Goal: Obtain resource: Obtain resource

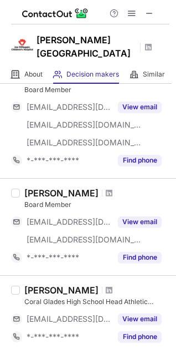
scroll to position [533, 0]
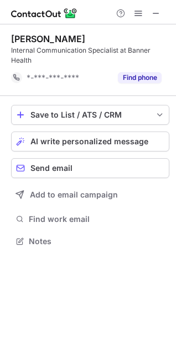
scroll to position [233, 176]
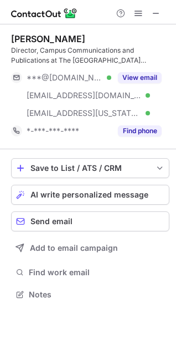
scroll to position [286, 176]
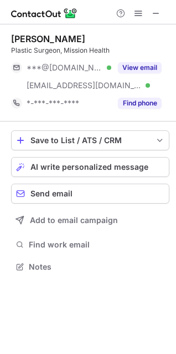
scroll to position [259, 176]
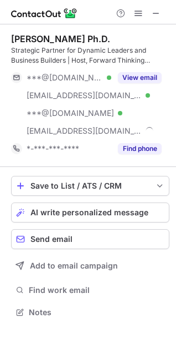
scroll to position [304, 176]
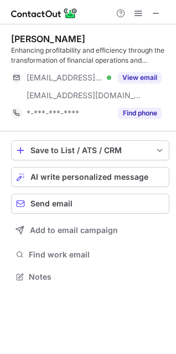
scroll to position [268, 176]
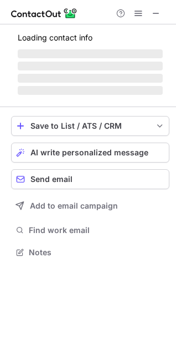
scroll to position [250, 176]
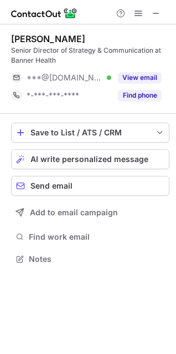
scroll to position [250, 176]
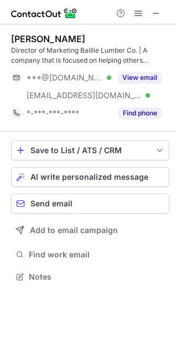
scroll to position [268, 176]
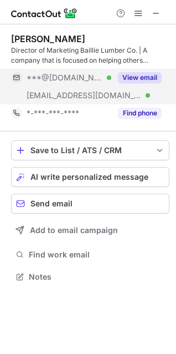
click at [140, 80] on button "View email" at bounding box center [140, 77] width 44 height 11
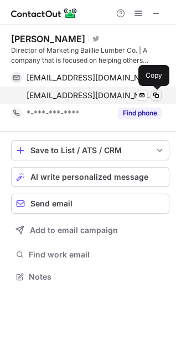
click at [156, 96] on span at bounding box center [156, 95] width 9 height 9
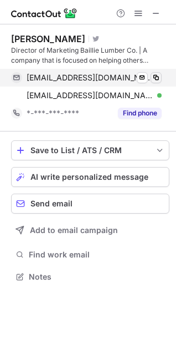
click at [156, 76] on span at bounding box center [156, 77] width 9 height 9
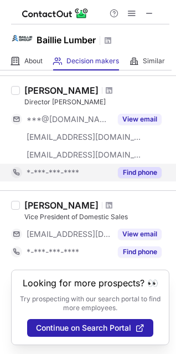
scroll to position [881, 0]
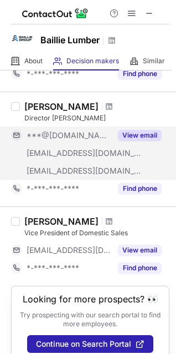
scroll to position [881, 0]
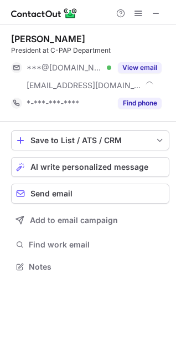
scroll to position [259, 176]
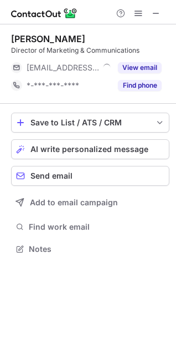
scroll to position [6, 6]
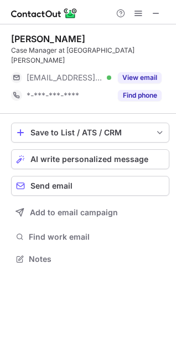
scroll to position [6, 6]
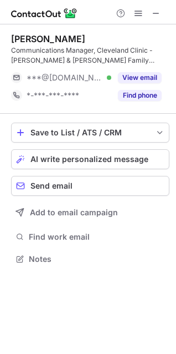
scroll to position [250, 176]
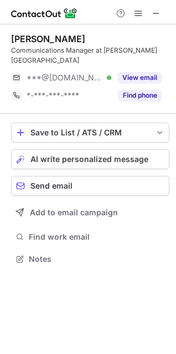
scroll to position [250, 176]
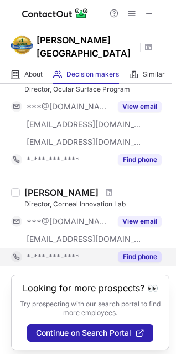
scroll to position [965, 0]
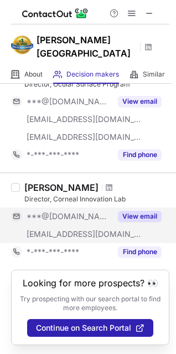
click at [139, 211] on button "View email" at bounding box center [140, 216] width 44 height 11
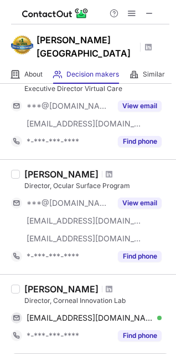
scroll to position [847, 0]
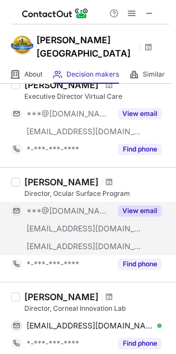
click at [136, 205] on button "View email" at bounding box center [140, 210] width 44 height 11
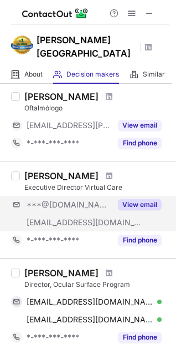
scroll to position [746, 0]
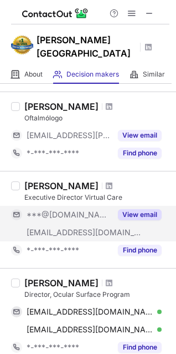
click at [139, 214] on button "View email" at bounding box center [140, 214] width 44 height 11
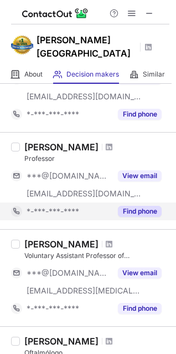
scroll to position [494, 0]
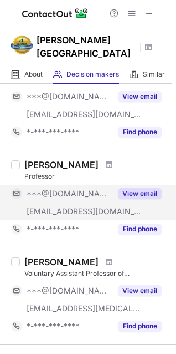
click at [141, 194] on button "View email" at bounding box center [140, 193] width 44 height 11
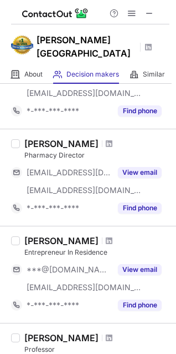
scroll to position [293, 0]
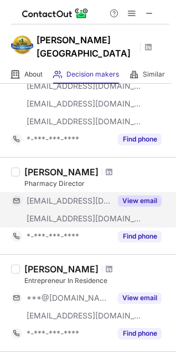
click at [139, 202] on button "View email" at bounding box center [140, 200] width 44 height 11
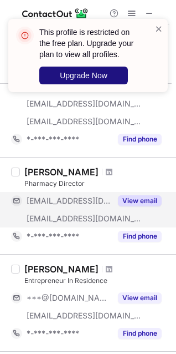
click at [71, 75] on span "Upgrade Now" at bounding box center [84, 75] width 48 height 9
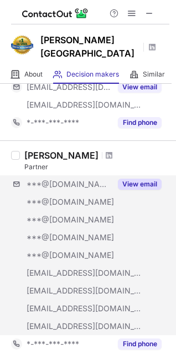
scroll to position [151, 0]
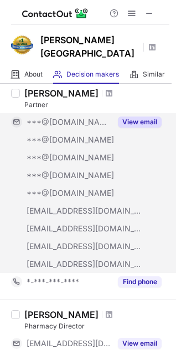
click at [143, 126] on button "View email" at bounding box center [140, 121] width 44 height 11
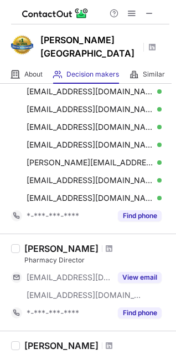
scroll to position [302, 0]
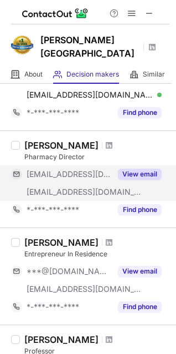
click at [151, 172] on button "View email" at bounding box center [140, 173] width 44 height 11
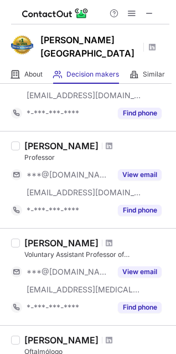
scroll to position [504, 0]
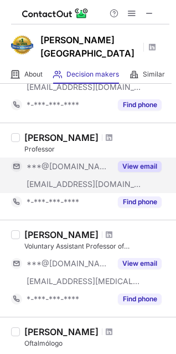
click at [145, 162] on button "View email" at bounding box center [140, 166] width 44 height 11
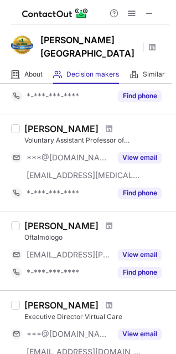
scroll to position [705, 0]
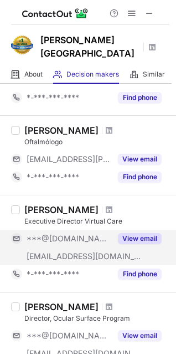
click at [153, 236] on button "View email" at bounding box center [140, 238] width 44 height 11
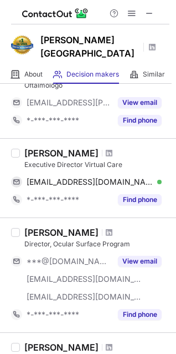
scroll to position [788, 0]
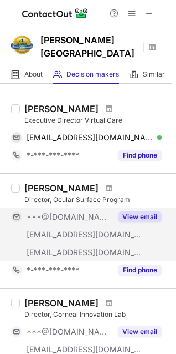
click at [151, 217] on button "View email" at bounding box center [140, 216] width 44 height 11
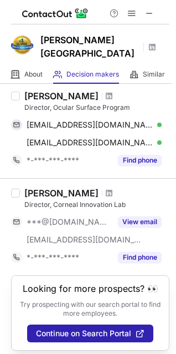
scroll to position [877, 0]
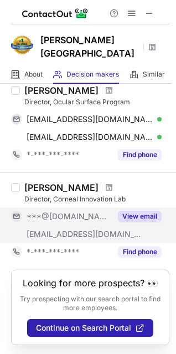
click at [147, 211] on button "View email" at bounding box center [140, 216] width 44 height 11
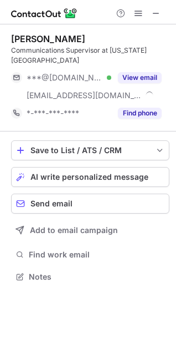
scroll to position [268, 176]
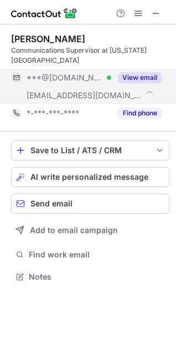
click at [130, 77] on button "View email" at bounding box center [140, 77] width 44 height 11
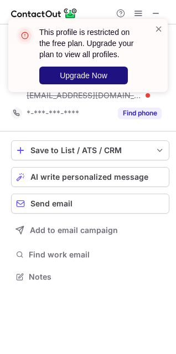
click at [84, 75] on span "Upgrade Now" at bounding box center [84, 75] width 48 height 9
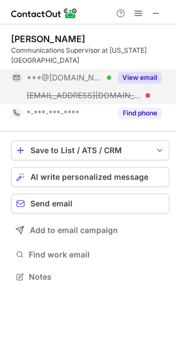
click at [135, 76] on button "View email" at bounding box center [140, 77] width 44 height 11
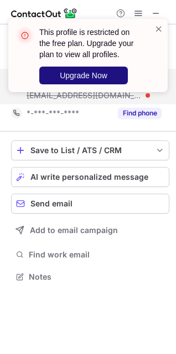
click at [84, 82] on button "Upgrade Now" at bounding box center [83, 75] width 89 height 18
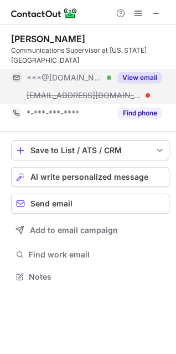
click at [124, 76] on button "View email" at bounding box center [140, 77] width 44 height 11
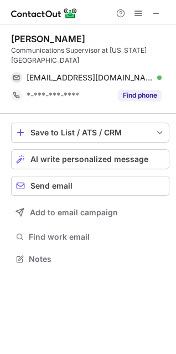
scroll to position [6, 6]
